Goal: Use online tool/utility

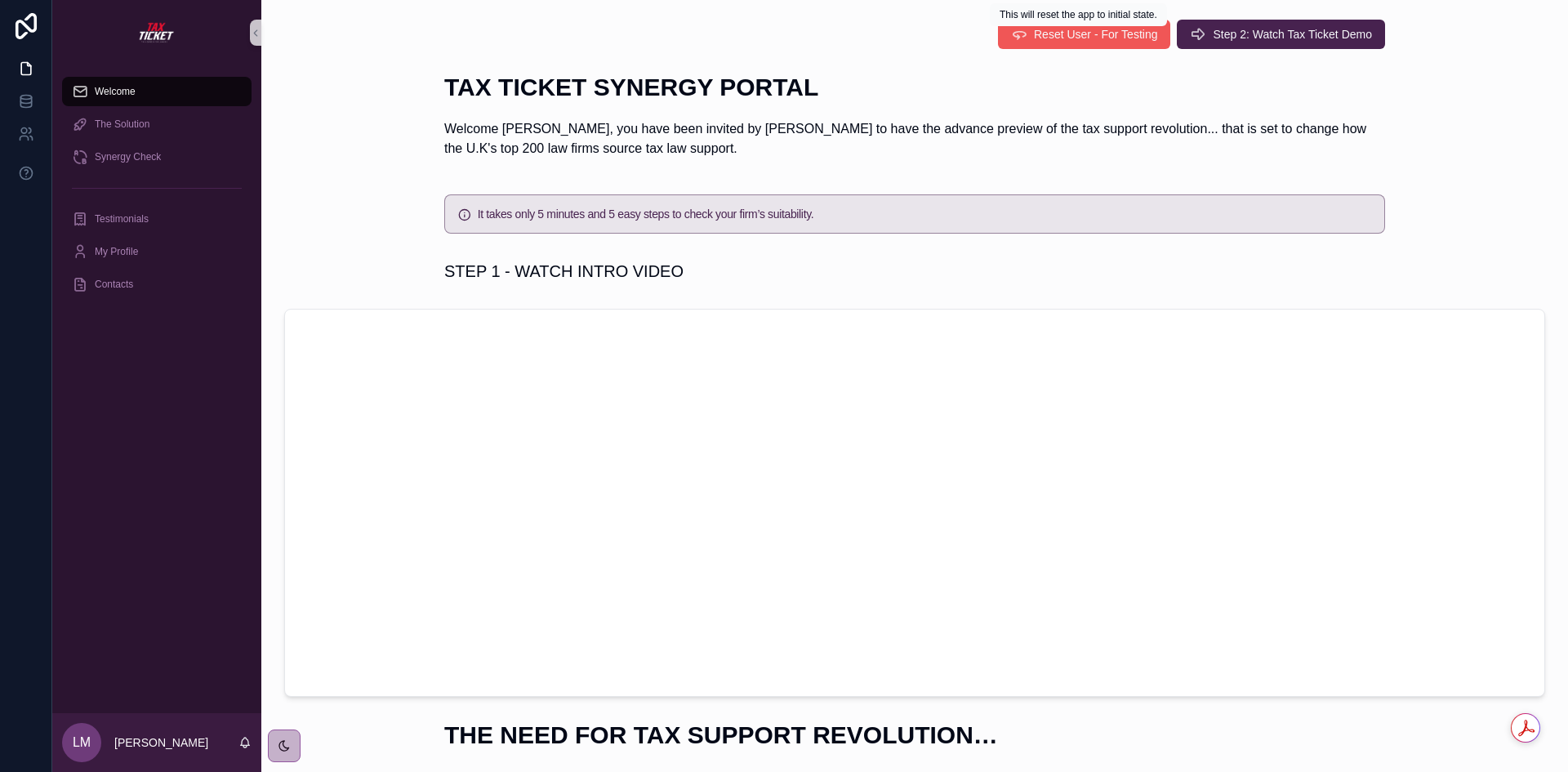
click at [1020, 33] on icon "scrollable content" at bounding box center [1019, 34] width 17 height 17
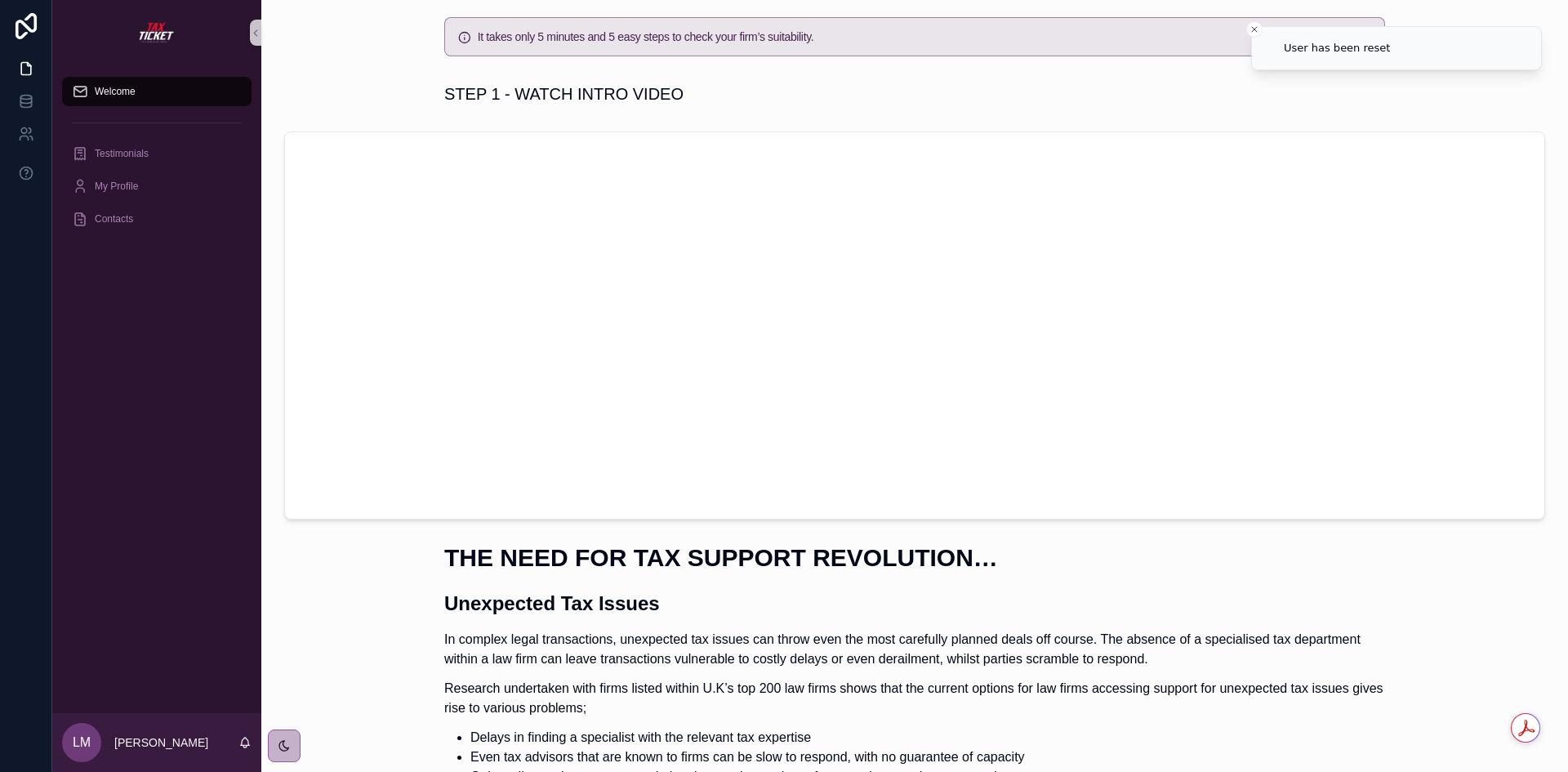
scroll to position [408, 0]
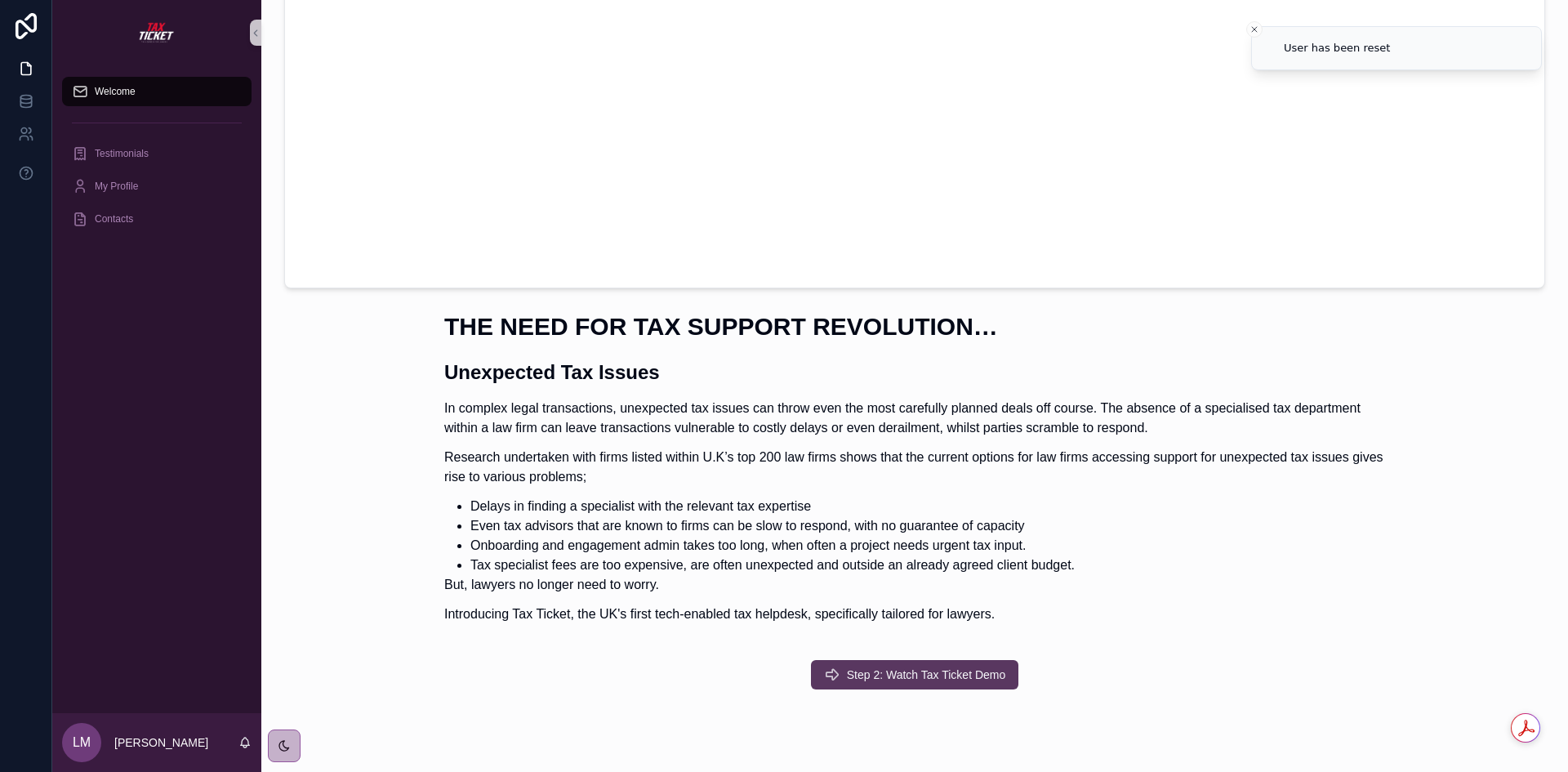
click at [931, 671] on span "Step 2: Watch Tax Ticket Demo" at bounding box center [926, 674] width 160 height 17
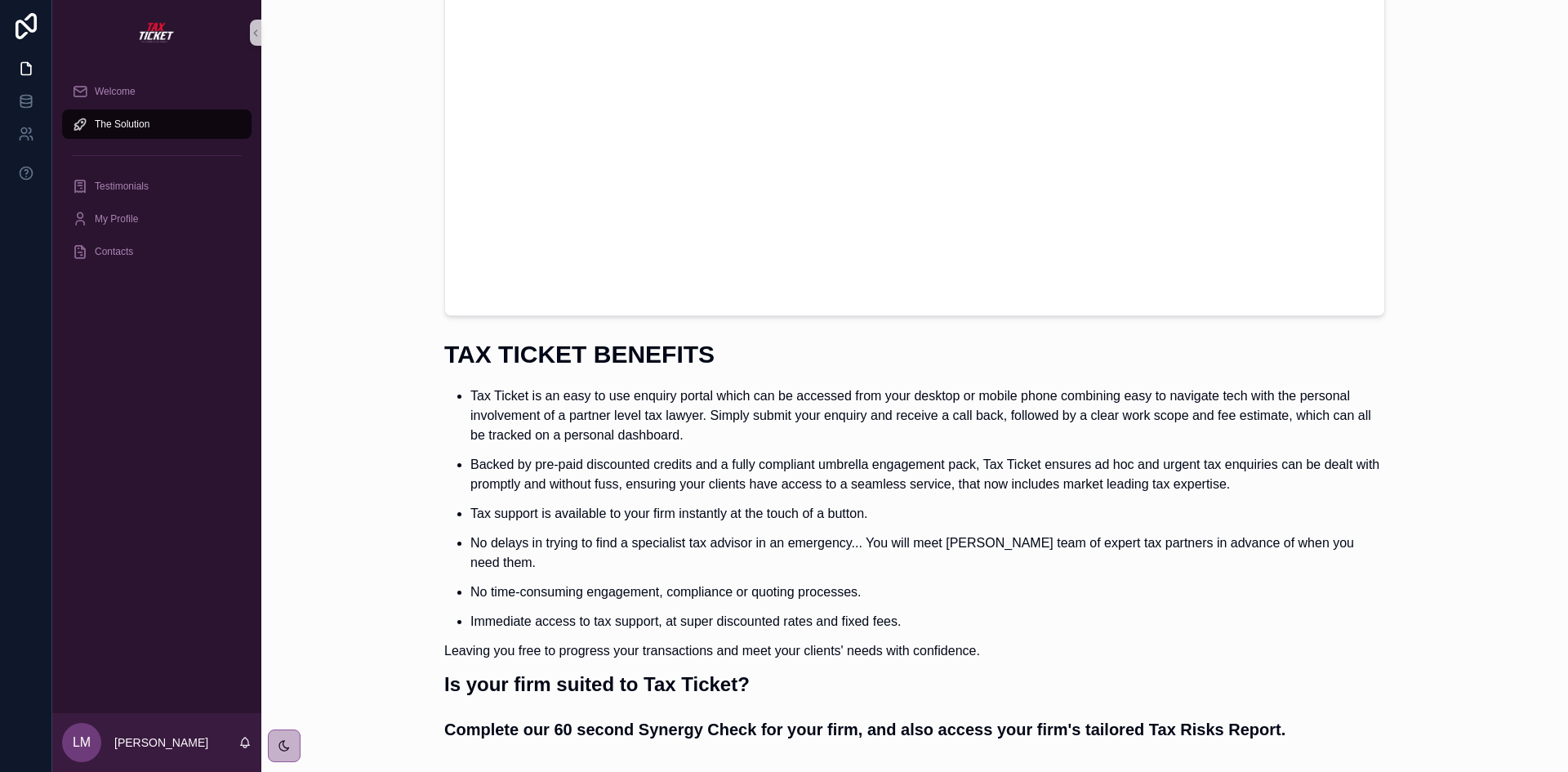
scroll to position [396, 0]
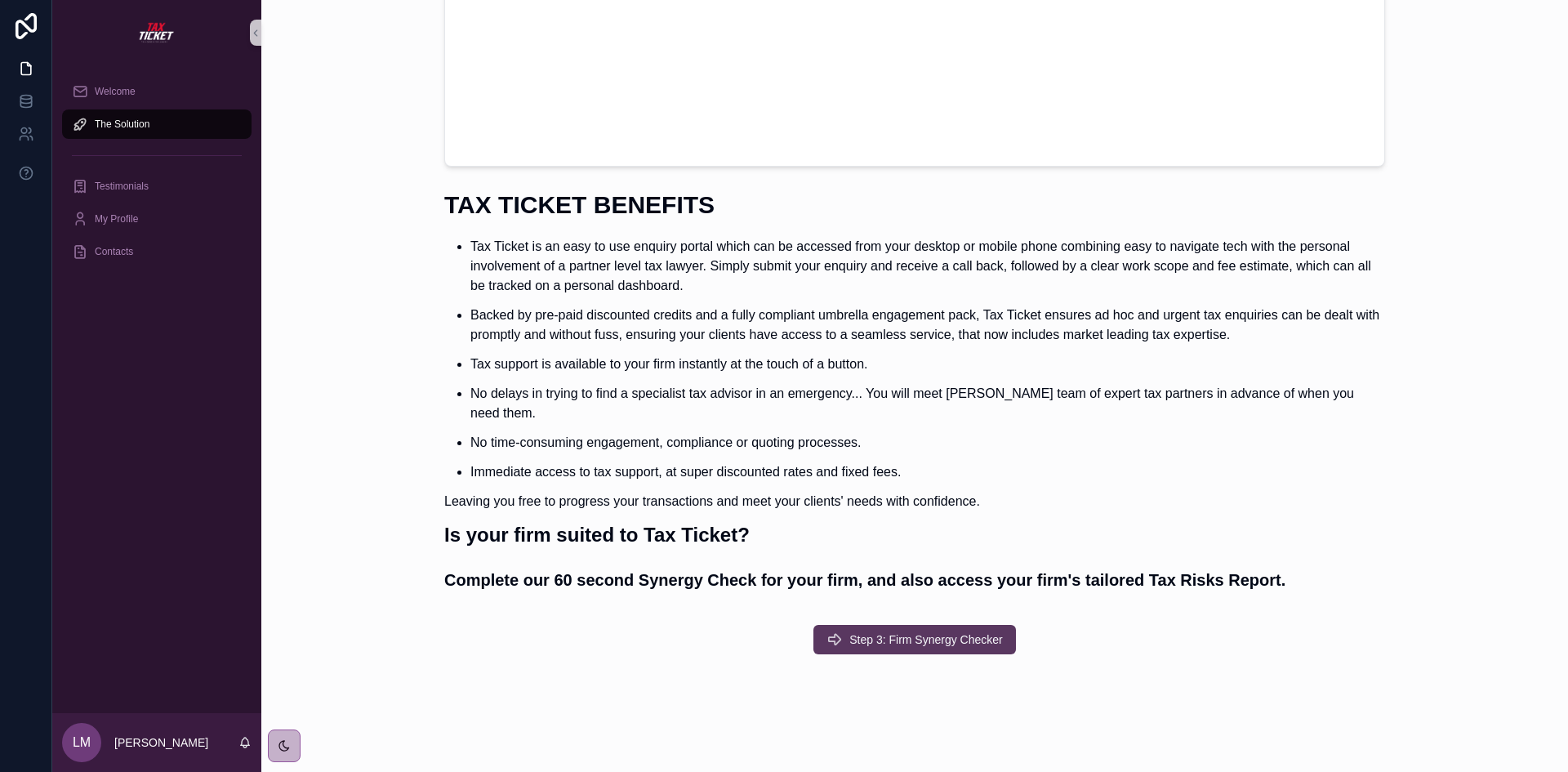
click at [905, 632] on span "Step 3: Firm Synergy Checker" at bounding box center [926, 639] width 153 height 17
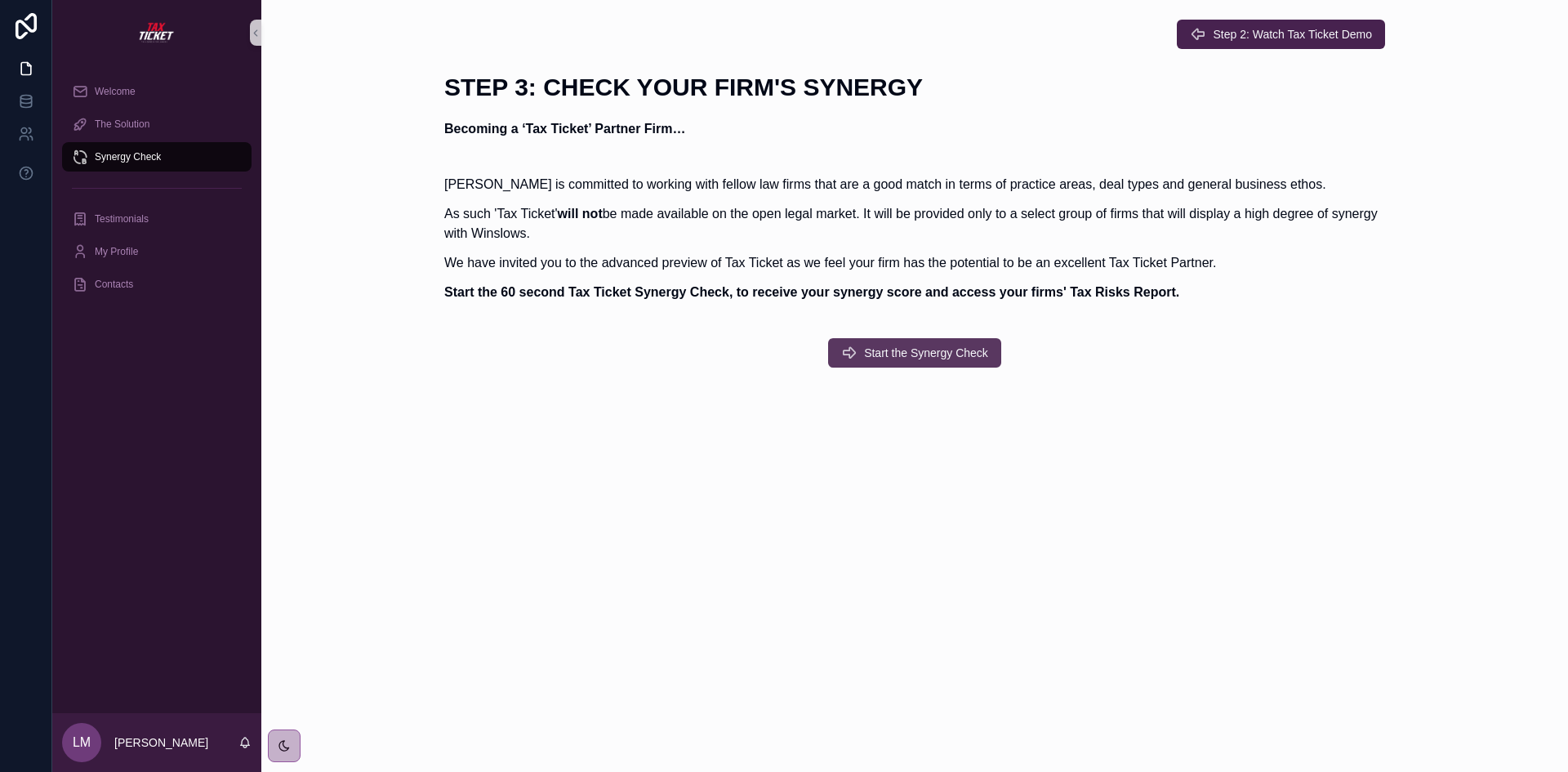
click at [908, 347] on span "Start the Synergy Check" at bounding box center [926, 352] width 124 height 17
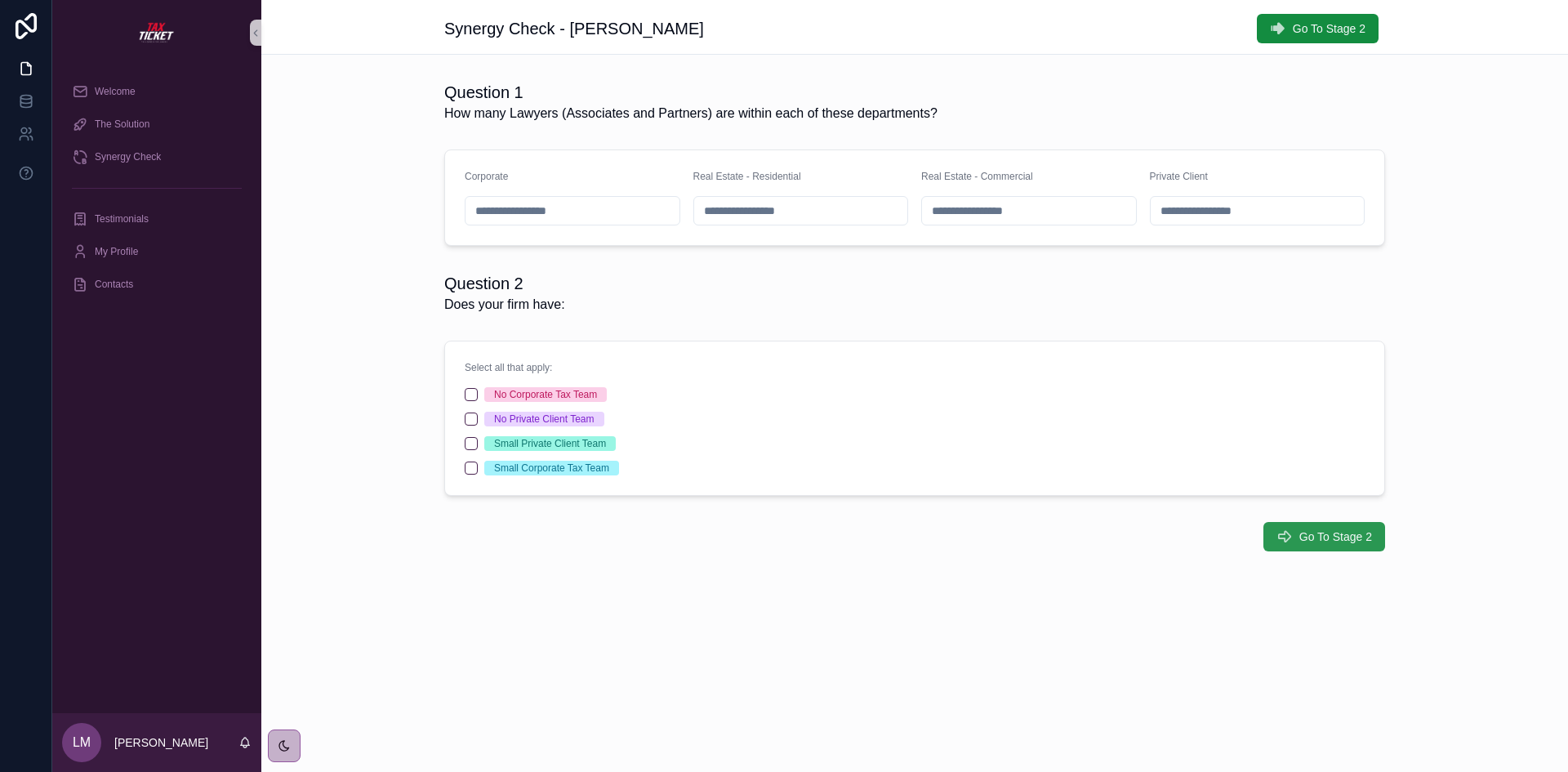
click at [1324, 533] on span "Go To Stage 2" at bounding box center [1335, 536] width 72 height 17
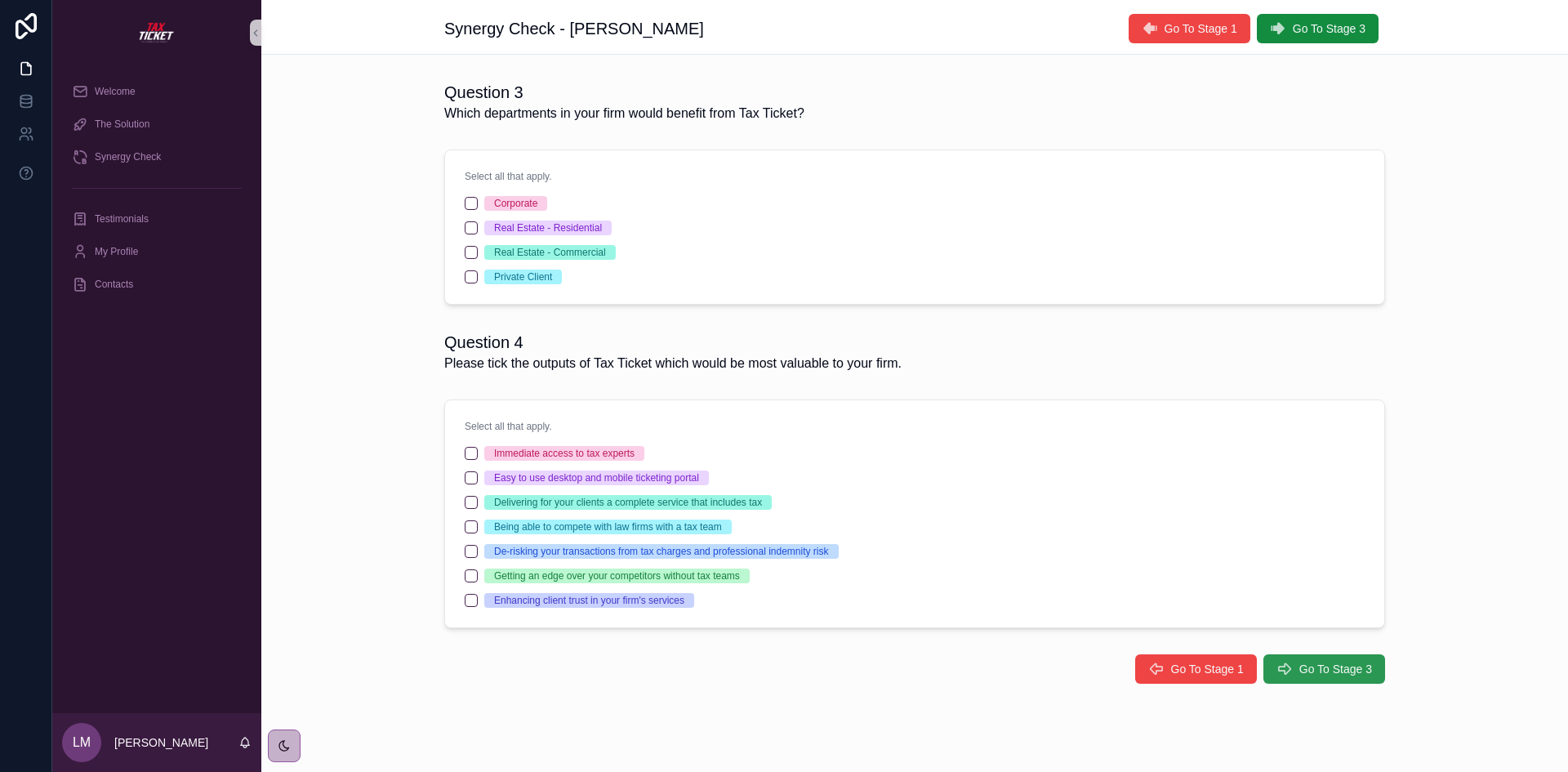
click at [1313, 666] on span "Go To Stage 3" at bounding box center [1335, 669] width 72 height 17
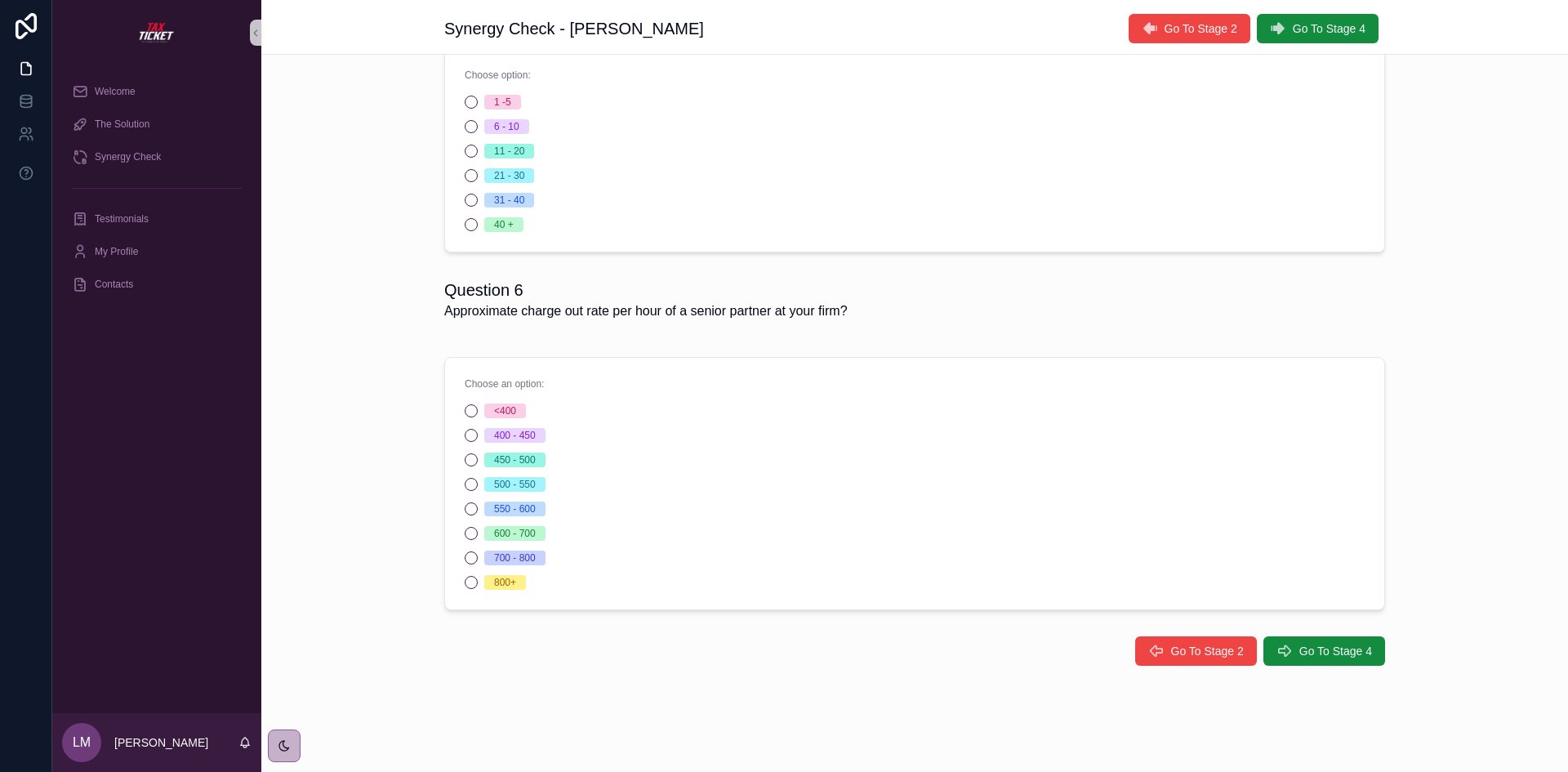
scroll to position [135, 0]
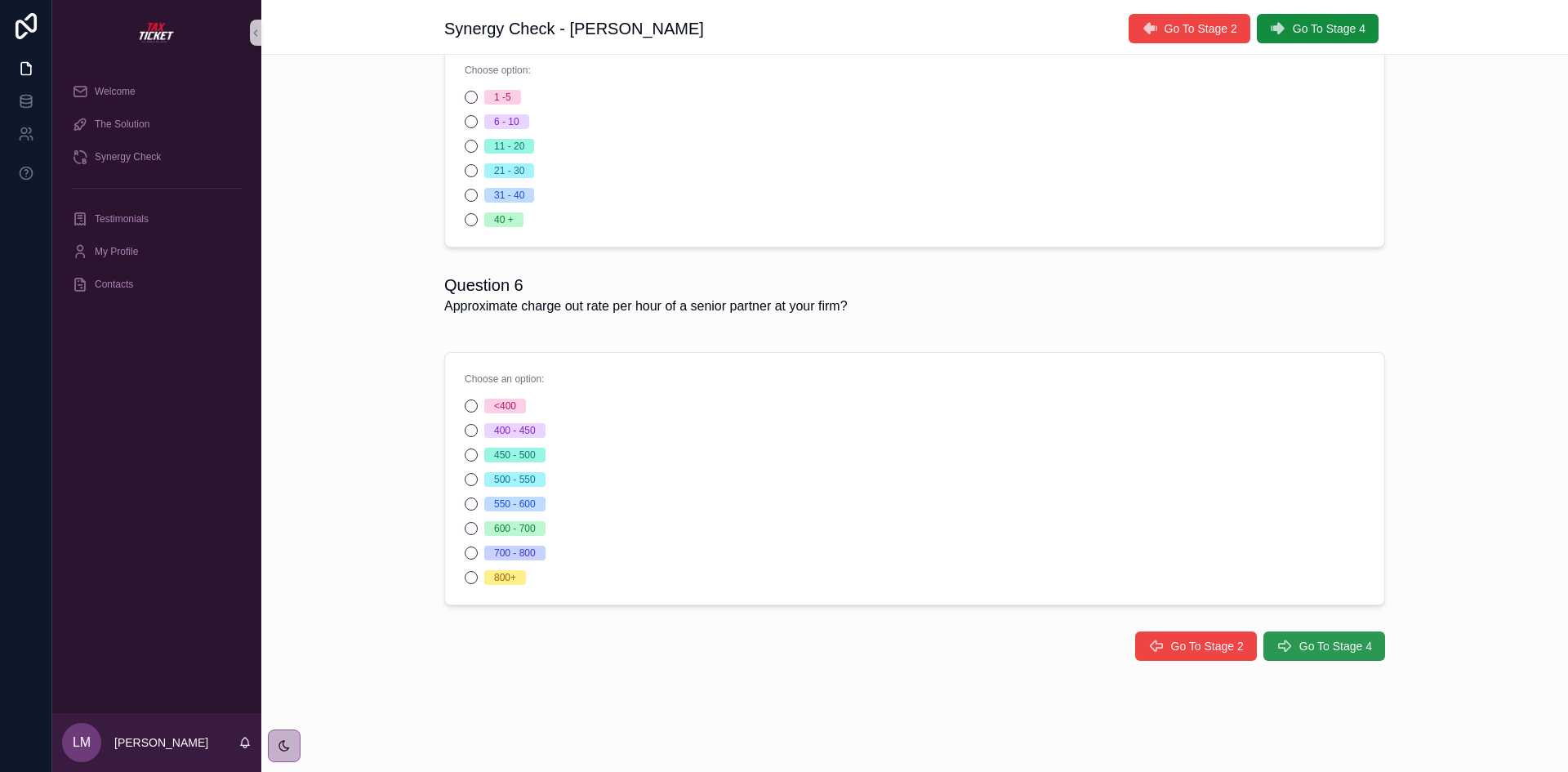
click at [1315, 650] on span "Go To Stage 4" at bounding box center [1335, 646] width 72 height 17
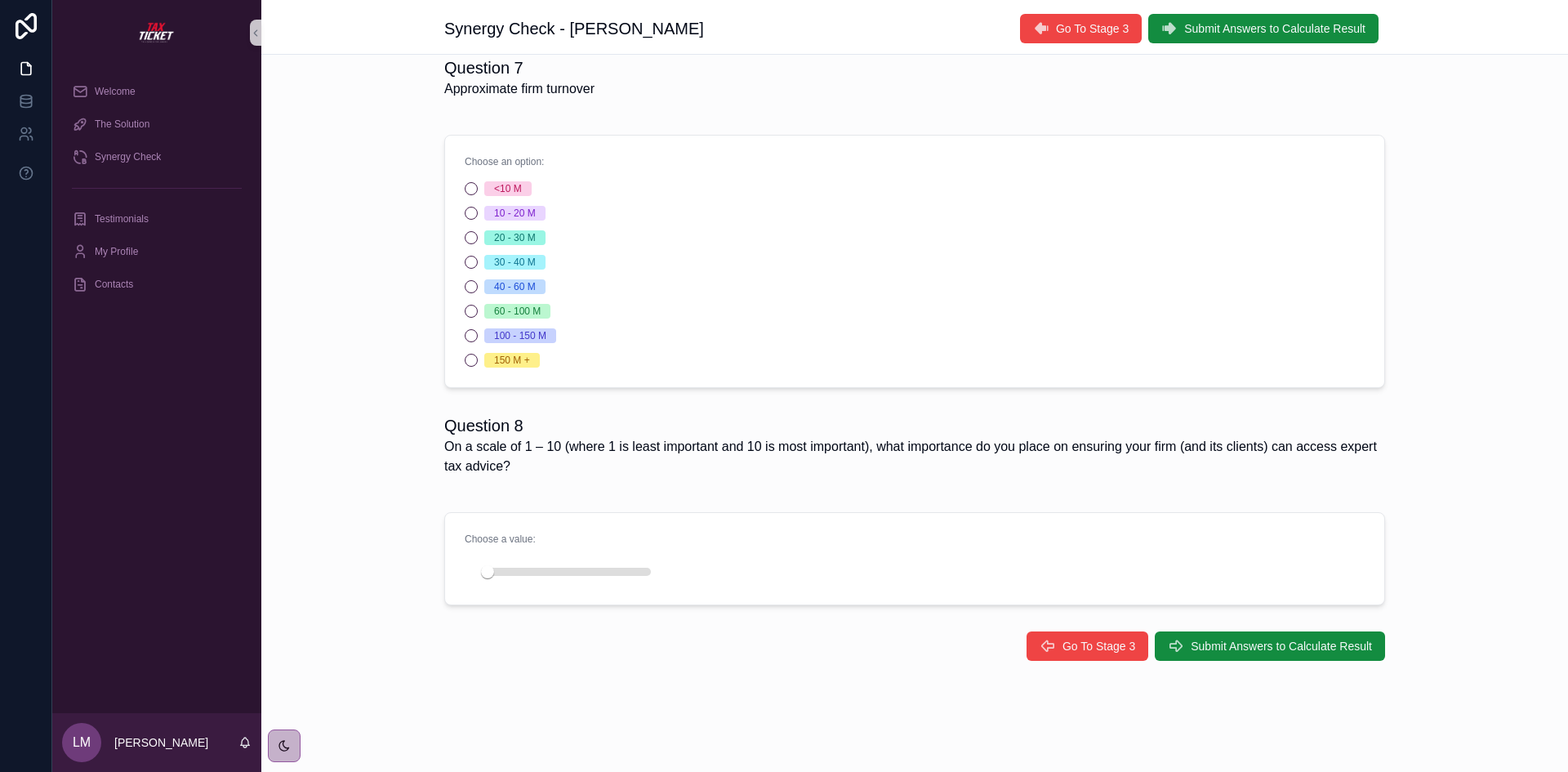
scroll to position [24, 0]
